Goal: Task Accomplishment & Management: Complete application form

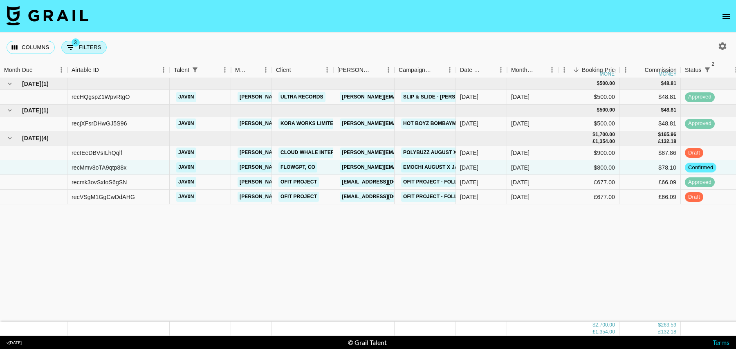
click at [91, 45] on button "3 Filters" at bounding box center [83, 47] width 45 height 13
select select "status"
select select "isNotAnyOf"
select select "status"
select select "isNotAnyOf"
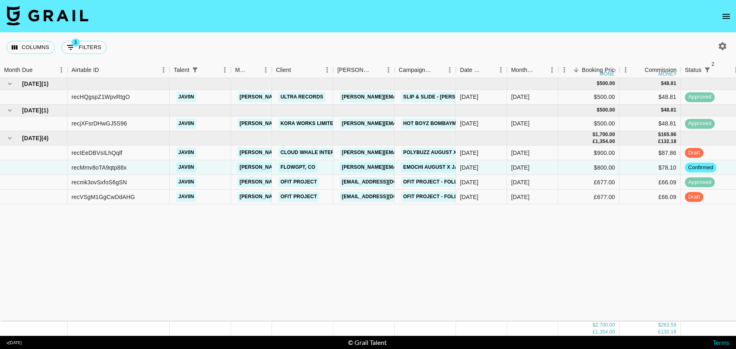
select select "talentName"
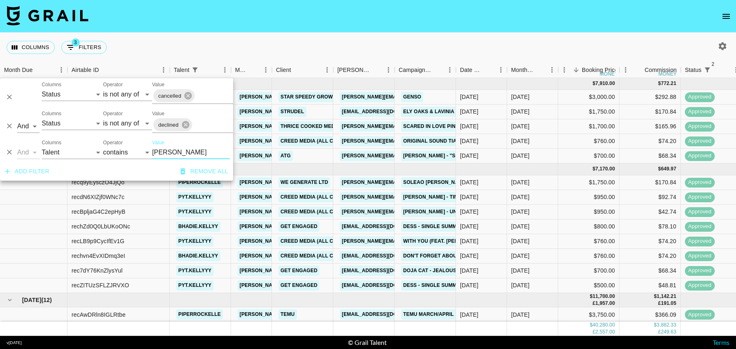
scroll to position [279, 0]
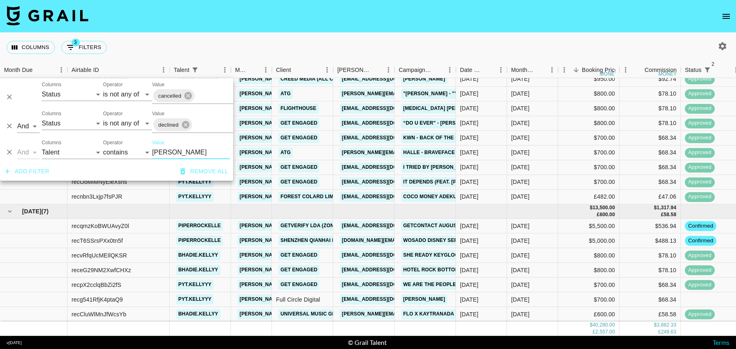
type input "kell"
click at [652, 298] on div "$68.34" at bounding box center [650, 299] width 61 height 15
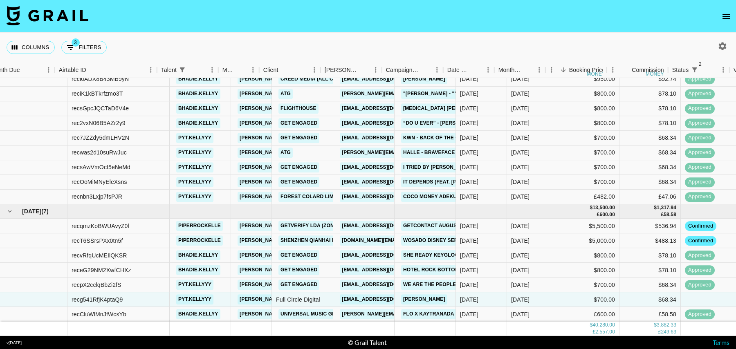
scroll to position [279, 652]
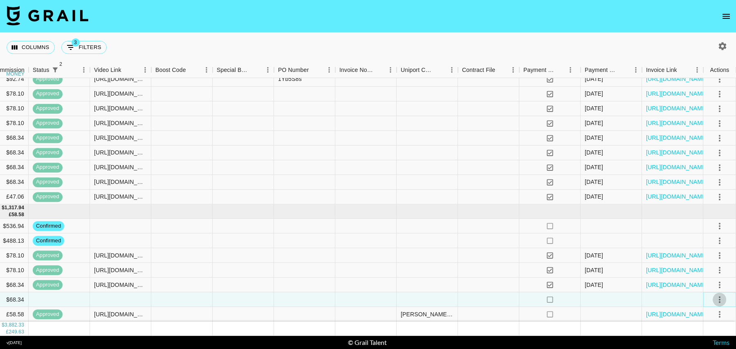
click at [716, 303] on icon "select merge strategy" at bounding box center [720, 300] width 10 height 10
click at [699, 219] on li "Confirm" at bounding box center [709, 223] width 53 height 15
click at [651, 307] on div "https://in.xero.com/ScLA0Sv9Gk127ySzzDQkYwKhuywcPT1OTzHzxRKE" at bounding box center [672, 314] width 61 height 15
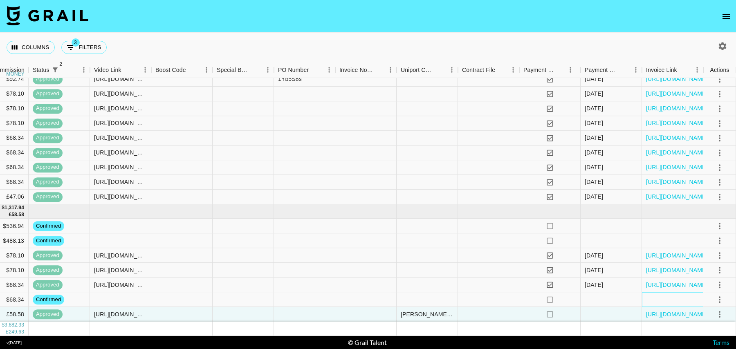
click at [642, 299] on div at bounding box center [672, 299] width 61 height 15
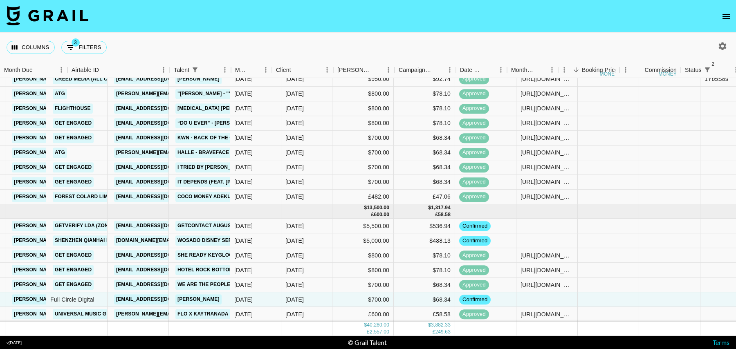
scroll to position [279, 0]
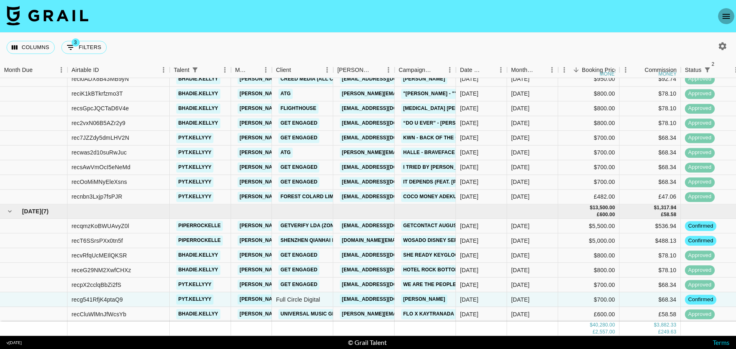
click at [728, 20] on icon "open drawer" at bounding box center [726, 16] width 10 height 10
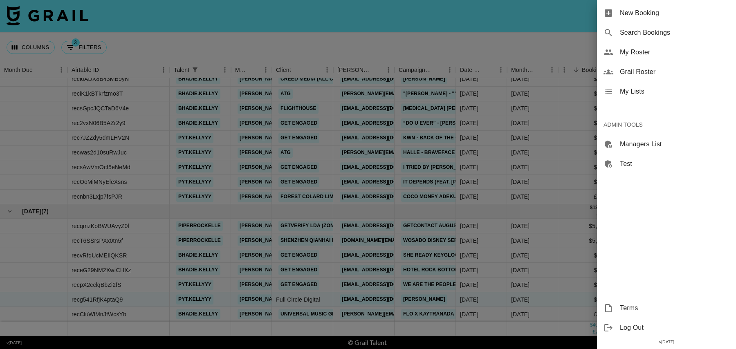
click at [671, 12] on span "New Booking" at bounding box center [675, 13] width 110 height 10
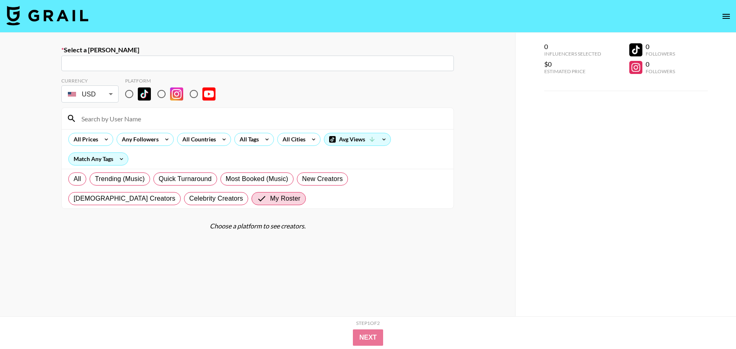
click at [162, 60] on input "text" at bounding box center [257, 63] width 383 height 9
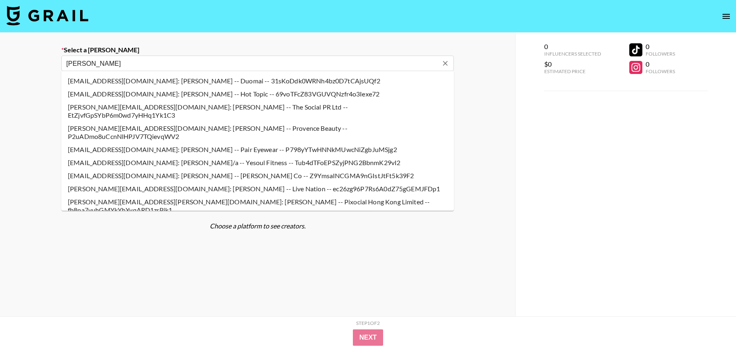
type input "katherine.chan@pixocial.com: Katherine Chan -- Pixocial Hong Kong Limited -- fb…"
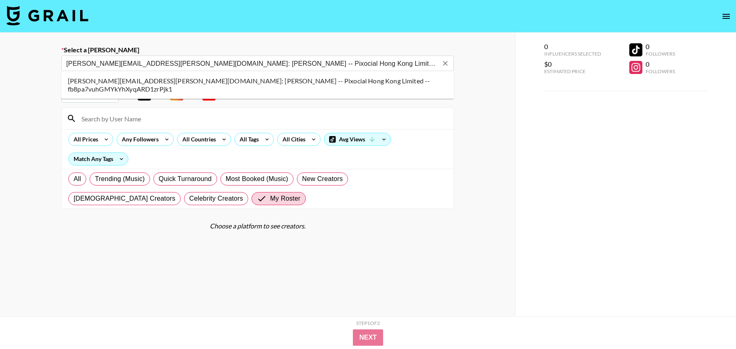
click at [160, 78] on li "katherine.chan@pixocial.com: Katherine Chan -- Pixocial Hong Kong Limited -- fb…" at bounding box center [257, 84] width 393 height 21
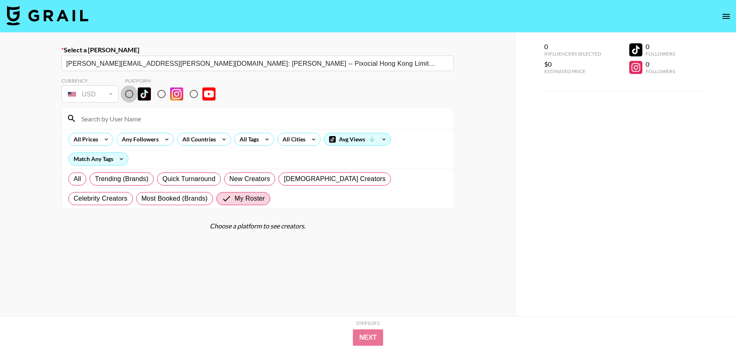
drag, startPoint x: 130, startPoint y: 94, endPoint x: 130, endPoint y: 118, distance: 23.7
click at [130, 94] on input "radio" at bounding box center [129, 93] width 17 height 17
radio input "true"
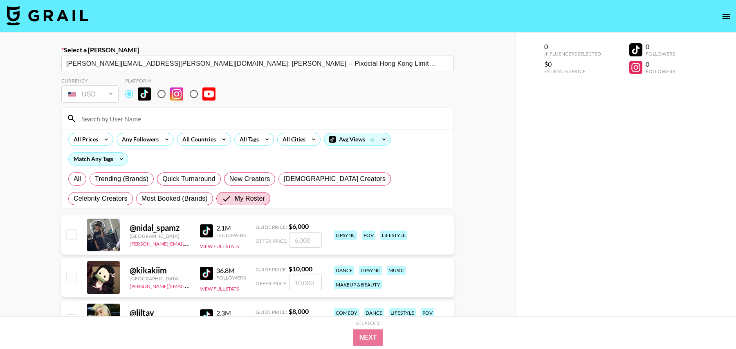
click at [130, 118] on input at bounding box center [262, 118] width 372 height 13
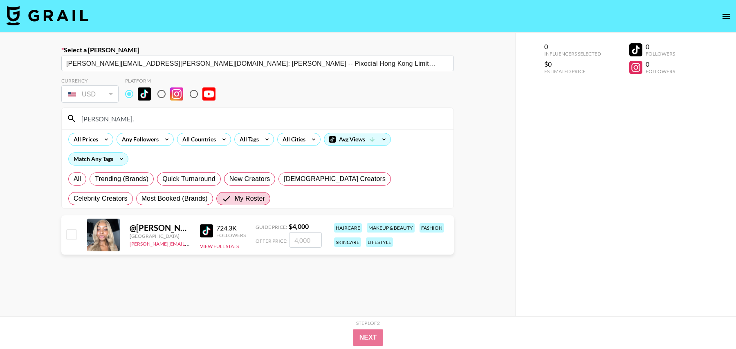
type input "jada."
click at [74, 229] on input "checkbox" at bounding box center [71, 234] width 10 height 10
checkbox input "true"
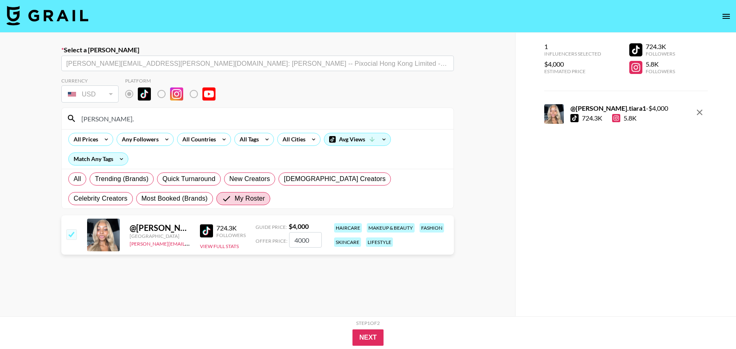
drag, startPoint x: 314, startPoint y: 240, endPoint x: 269, endPoint y: 240, distance: 45.0
click at [269, 240] on div "Offer Price: 4000" at bounding box center [289, 240] width 66 height 16
type input "1600"
click at [134, 118] on div "Remove selected talent to change platforms" at bounding box center [174, 111] width 96 height 16
click at [94, 119] on input "jada." at bounding box center [262, 118] width 372 height 13
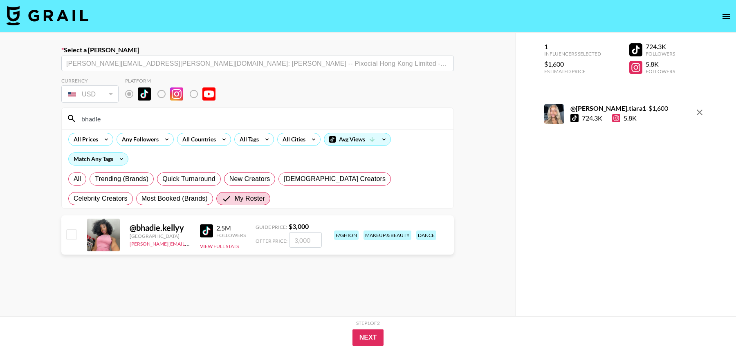
type input "bhadie"
click at [311, 242] on input "number" at bounding box center [305, 240] width 33 height 16
checkbox input "true"
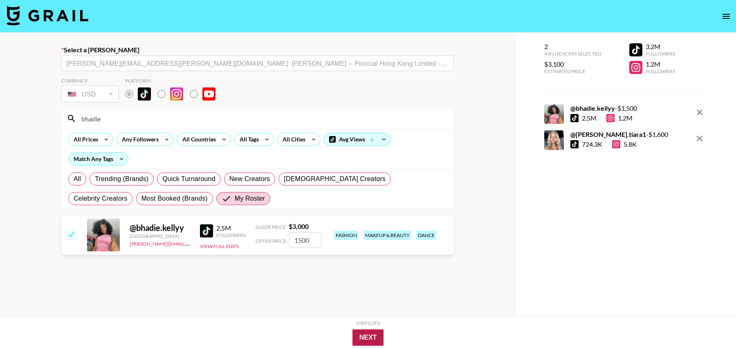
type input "1500"
click at [374, 335] on button "Next" at bounding box center [367, 338] width 31 height 16
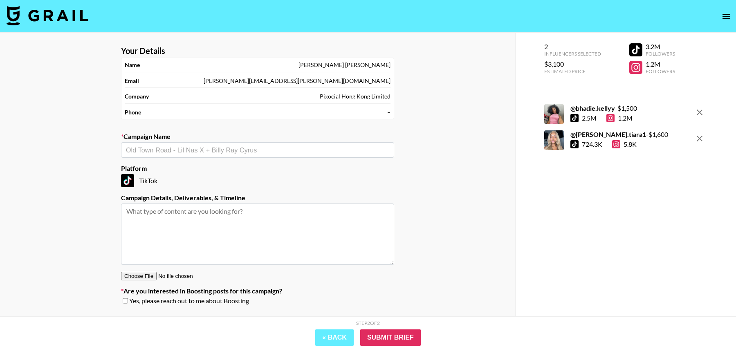
click at [214, 150] on input "text" at bounding box center [257, 150] width 263 height 9
click at [210, 192] on li "AirBrush - Tan and Body Glow" at bounding box center [257, 192] width 273 height 13
type input "AirBrush - Tan and Body Glow"
type textarea "TikTok --"
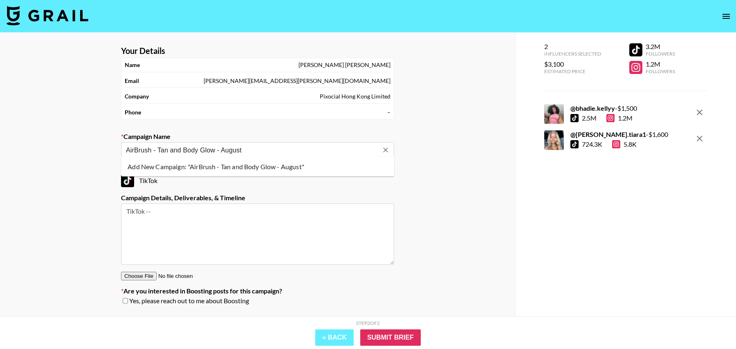
click at [263, 166] on li "Add New Campaign: "AirBrush - Tan and Body Glow - August"" at bounding box center [257, 166] width 273 height 13
type input "AirBrush - Tan and Body Glow - August"
click at [385, 335] on input "Submit Brief" at bounding box center [390, 338] width 61 height 16
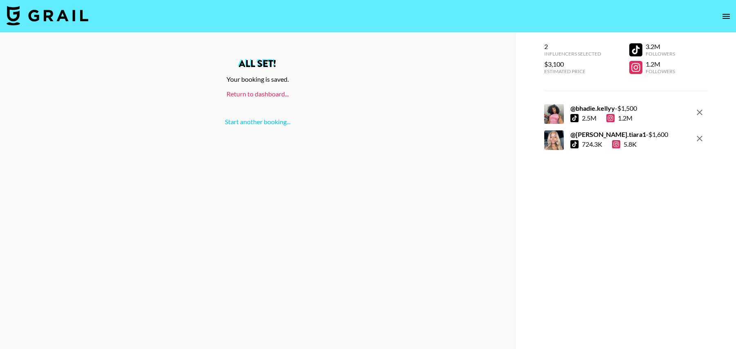
click at [258, 95] on link "Return to dashboard..." at bounding box center [258, 94] width 62 height 8
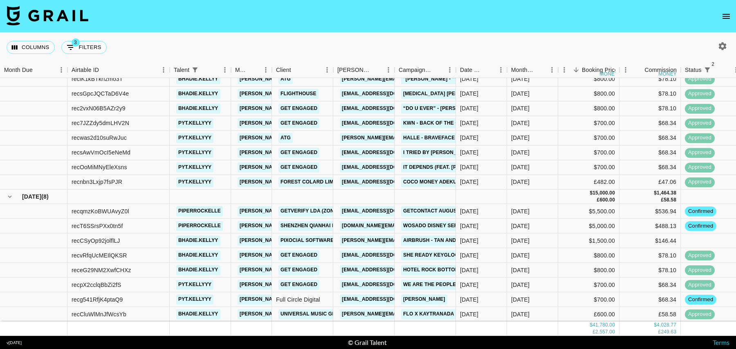
scroll to position [294, 0]
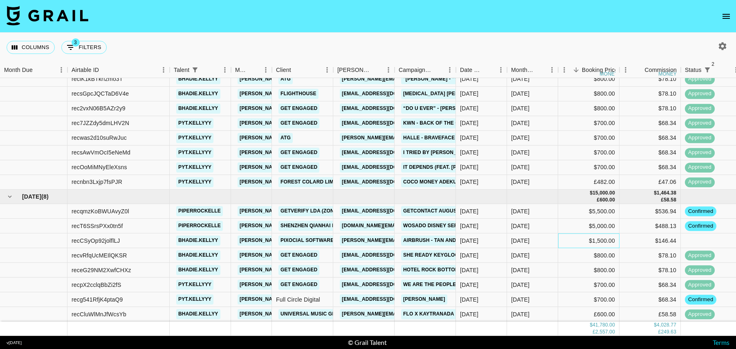
click at [578, 241] on div "$1,500.00" at bounding box center [588, 240] width 61 height 15
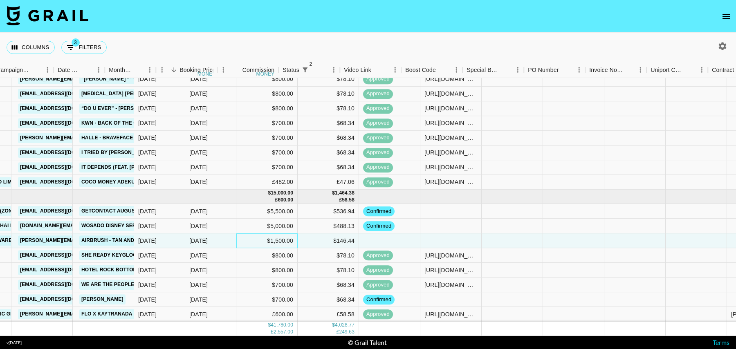
scroll to position [294, 652]
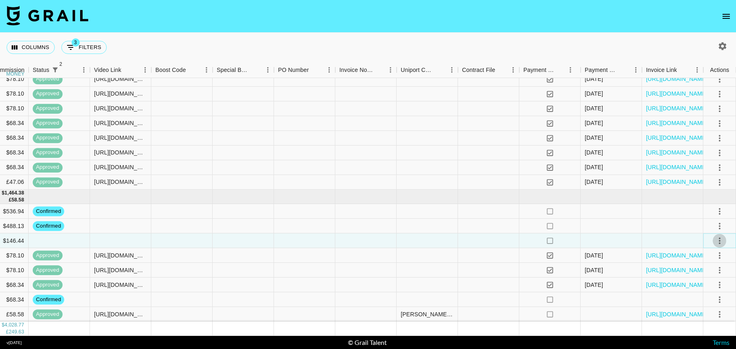
click at [719, 237] on icon "select merge strategy" at bounding box center [720, 241] width 10 height 10
click at [708, 255] on li "Confirm" at bounding box center [709, 258] width 53 height 15
click at [661, 243] on div at bounding box center [672, 240] width 61 height 15
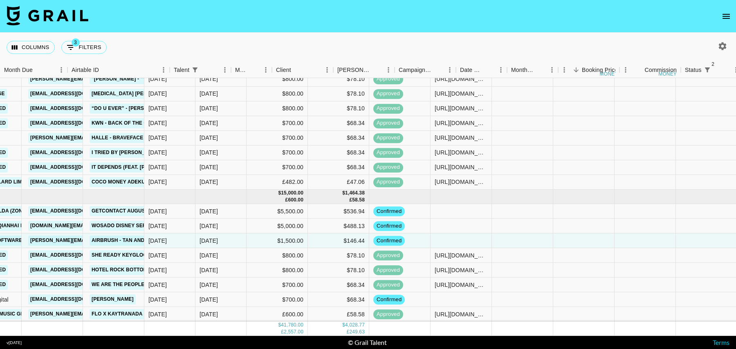
scroll to position [294, 0]
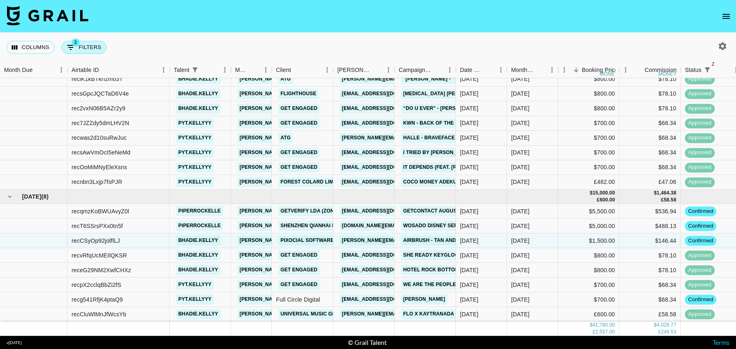
click at [91, 47] on button "3 Filters" at bounding box center [83, 47] width 45 height 13
select select "status"
select select "isNotAnyOf"
select select "status"
select select "isNotAnyOf"
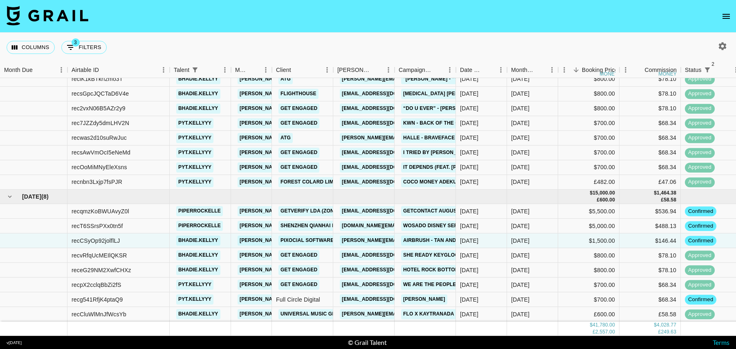
select select "talentName"
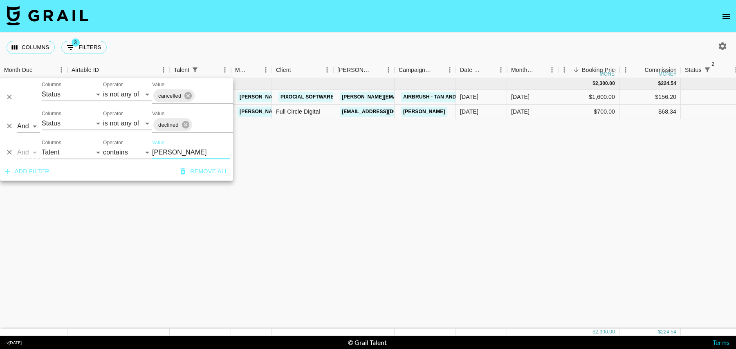
scroll to position [0, 0]
type input "jada"
click at [573, 94] on div "$1,600.00" at bounding box center [588, 97] width 61 height 15
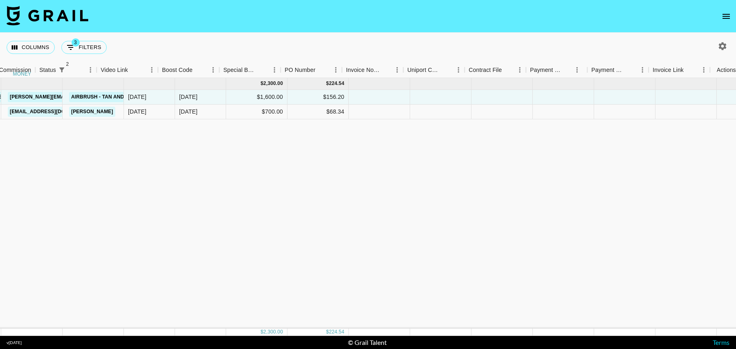
scroll to position [0, 652]
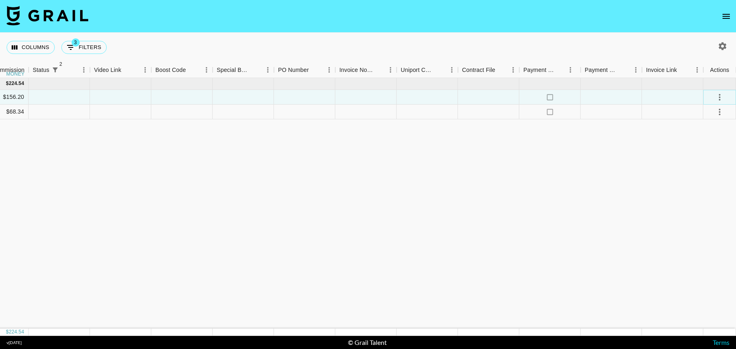
click at [714, 100] on button "select merge strategy" at bounding box center [720, 97] width 14 height 14
click at [706, 113] on li "Confirm" at bounding box center [709, 114] width 53 height 15
click at [674, 113] on div at bounding box center [672, 112] width 61 height 15
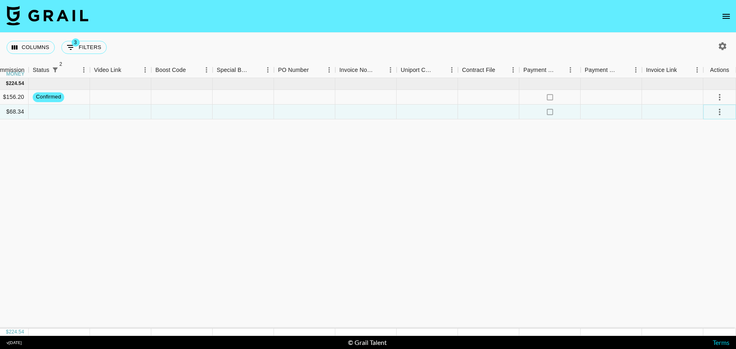
click at [714, 112] on button "select merge strategy" at bounding box center [720, 112] width 14 height 14
click at [704, 127] on li "Confirm" at bounding box center [709, 129] width 53 height 15
click at [659, 118] on div at bounding box center [672, 112] width 61 height 15
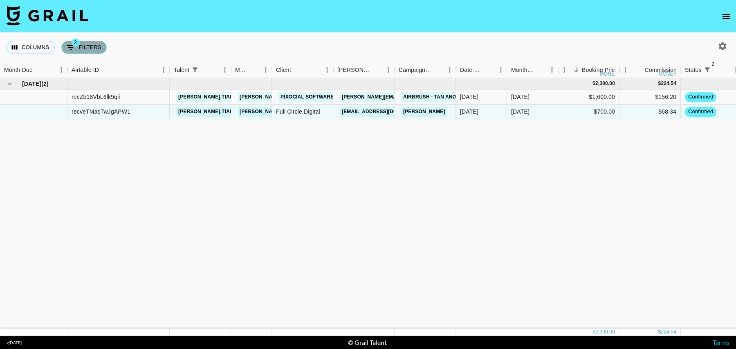
click at [97, 45] on button "3 Filters" at bounding box center [83, 47] width 45 height 13
select select "status"
select select "isNotAnyOf"
select select "status"
select select "isNotAnyOf"
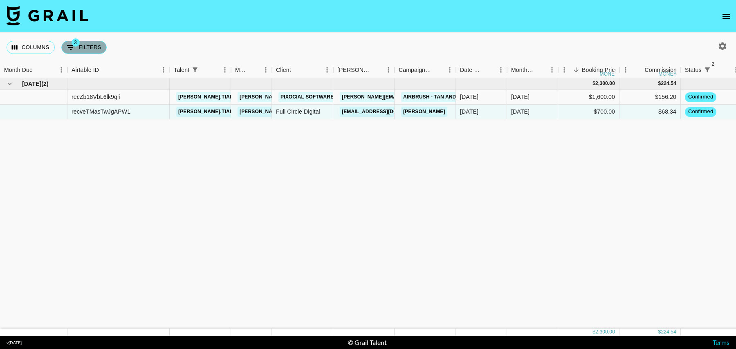
select select "talentName"
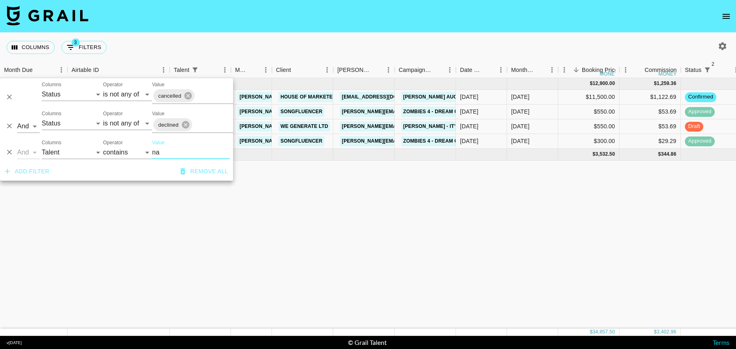
type input "n"
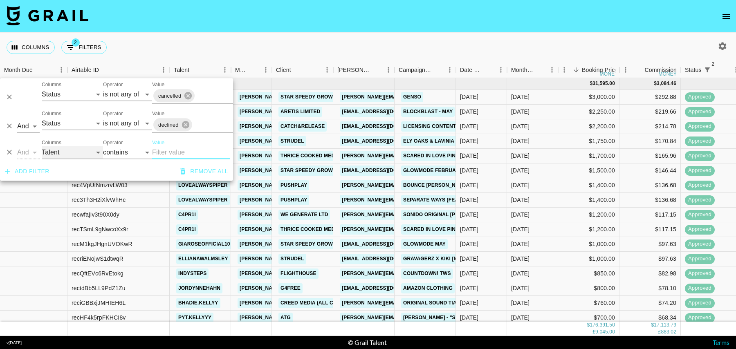
click at [72, 148] on select "Grail Platform ID Airtable ID Talent Manager Client Booker Campaign (Type) Date…" at bounding box center [72, 152] width 61 height 13
select select "campaign"
click at [170, 152] on input "Value" at bounding box center [191, 152] width 78 height 13
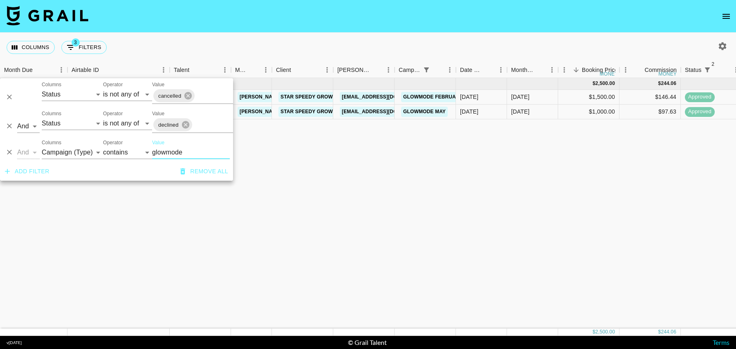
type input "glowmode"
click at [720, 45] on icon "button" at bounding box center [723, 46] width 8 height 8
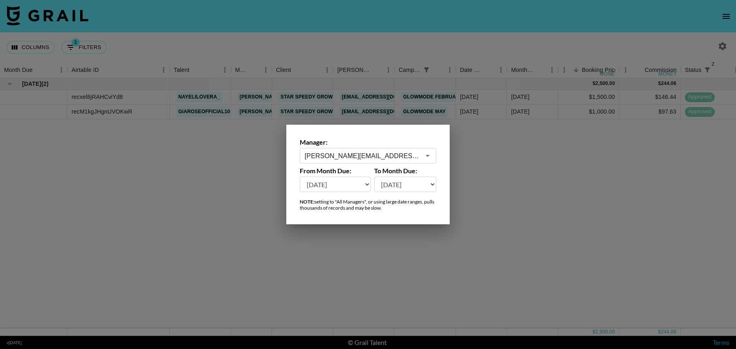
click at [326, 180] on select "Aug '26 Jul '26 Jun '26 May '26 Apr '26 Mar '26 Feb '26 Jan '26 Dec '25 Nov '25…" at bounding box center [335, 185] width 71 height 16
select select "Aug '24"
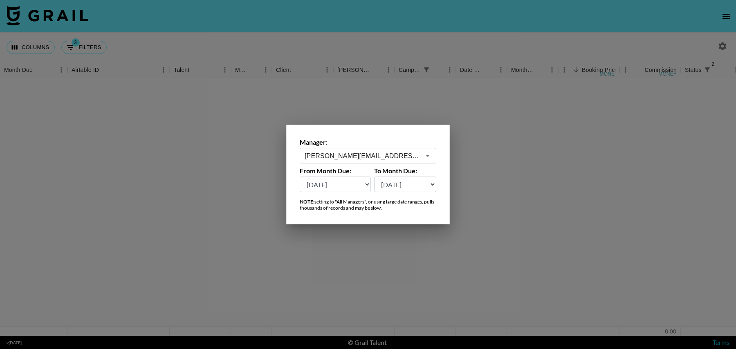
click at [502, 162] on div at bounding box center [368, 174] width 736 height 349
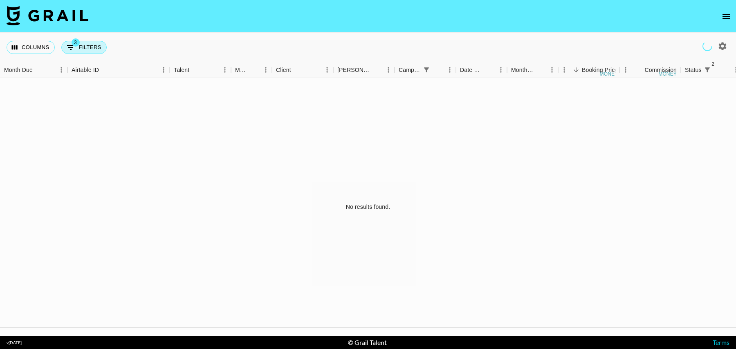
click at [86, 47] on button "3 Filters" at bounding box center [83, 47] width 45 height 13
select select "status"
select select "isNotAnyOf"
select select "status"
select select "isNotAnyOf"
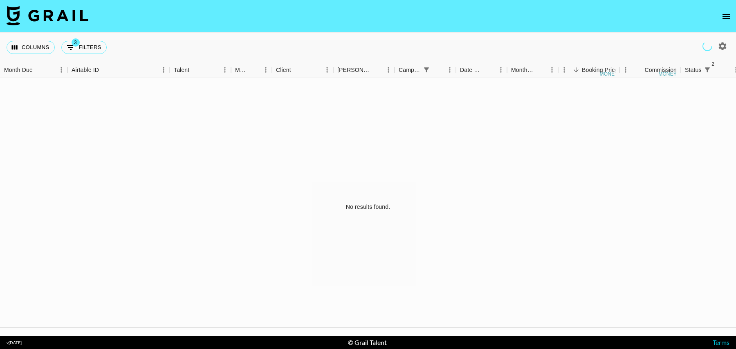
select select "campaign"
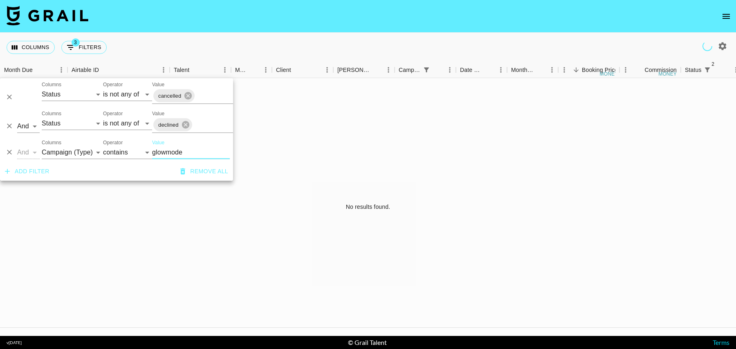
click at [184, 37] on div "Columns 3 Filters + Booking" at bounding box center [368, 47] width 736 height 29
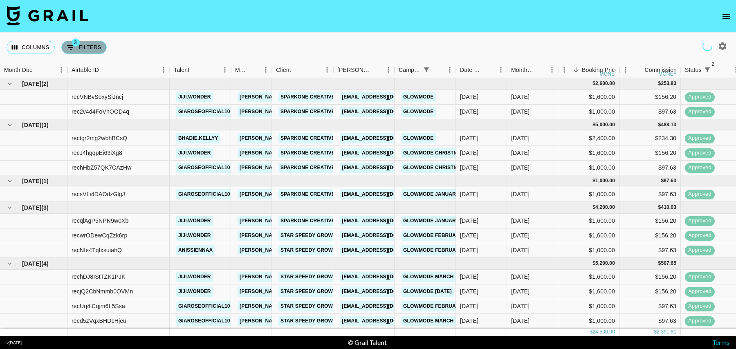
click at [83, 47] on button "3 Filters" at bounding box center [83, 47] width 45 height 13
select select "status"
select select "isNotAnyOf"
select select "status"
select select "isNotAnyOf"
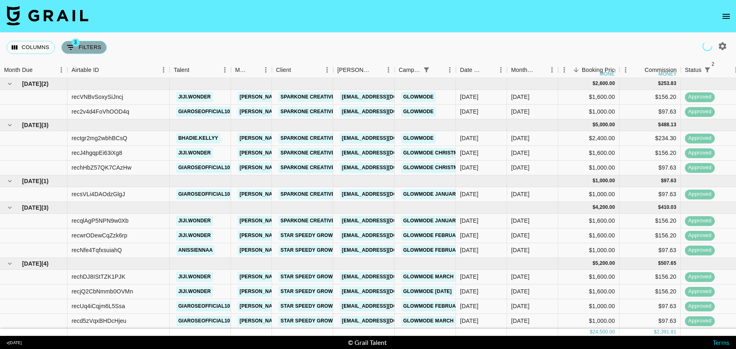
select select "campaign"
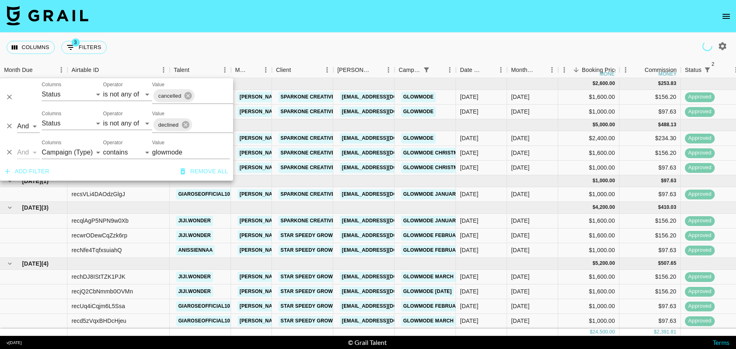
click at [165, 58] on div "Columns 3 Filters + Booking" at bounding box center [368, 47] width 736 height 29
